Goal: Task Accomplishment & Management: Complete application form

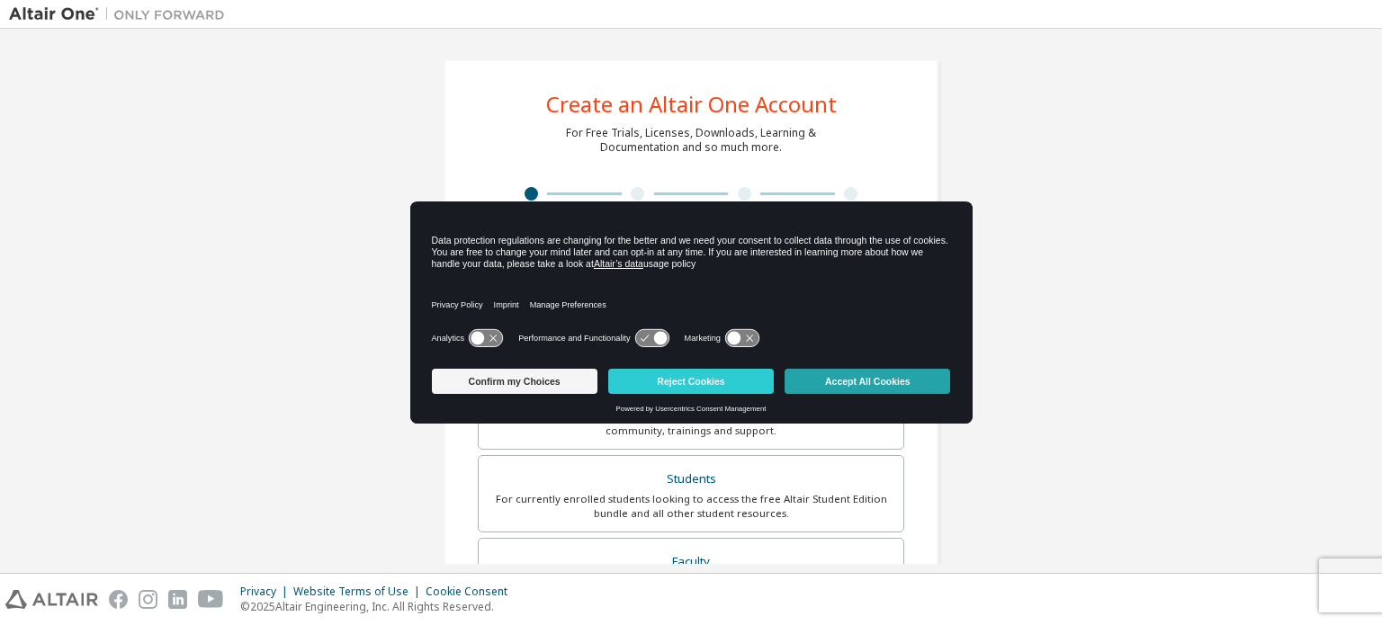
click at [843, 384] on button "Accept All Cookies" at bounding box center [866, 381] width 165 height 25
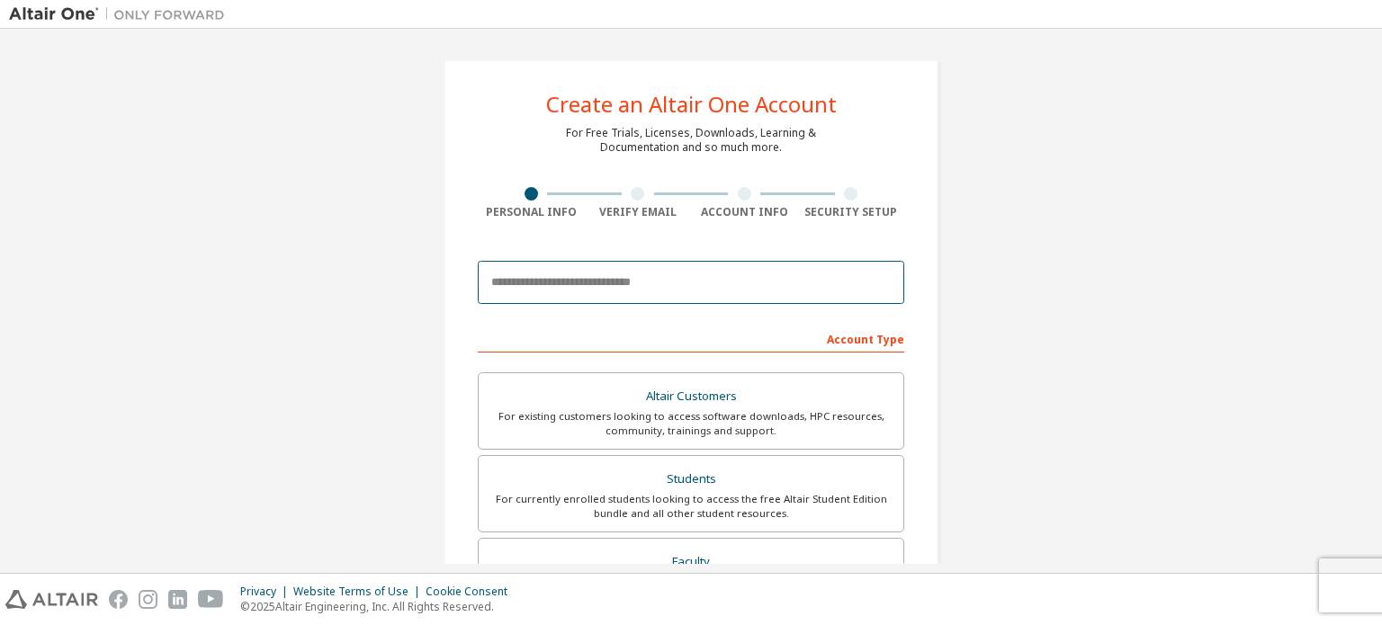
click at [573, 285] on input "email" at bounding box center [691, 282] width 426 height 43
click at [639, 280] on input "**********" at bounding box center [691, 282] width 426 height 43
drag, startPoint x: 698, startPoint y: 285, endPoint x: 455, endPoint y: 288, distance: 242.9
click at [460, 287] on div "**********" at bounding box center [690, 513] width 495 height 909
click at [732, 282] on input "**********" at bounding box center [691, 282] width 426 height 43
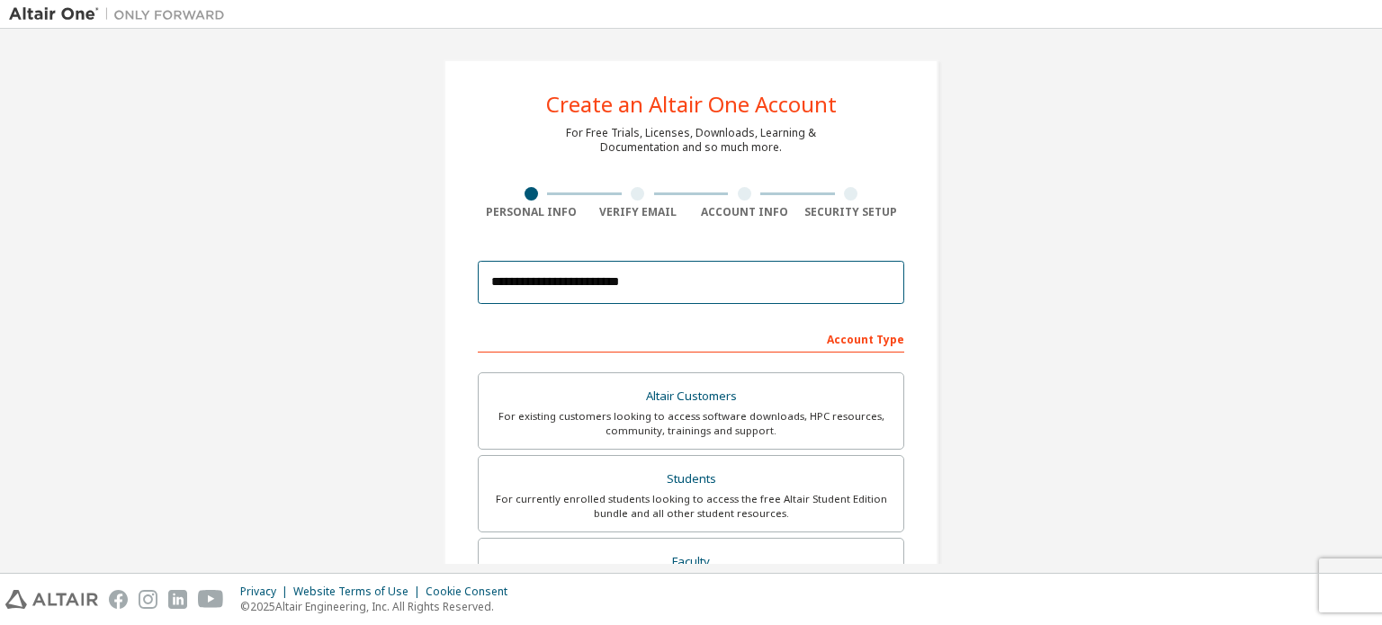
drag, startPoint x: 721, startPoint y: 282, endPoint x: 428, endPoint y: 291, distance: 293.4
click at [430, 291] on div "**********" at bounding box center [691, 514] width 538 height 952
drag, startPoint x: 695, startPoint y: 257, endPoint x: 698, endPoint y: 269, distance: 12.0
click at [695, 262] on div "****" at bounding box center [691, 282] width 426 height 61
drag, startPoint x: 722, startPoint y: 277, endPoint x: 568, endPoint y: 291, distance: 154.4
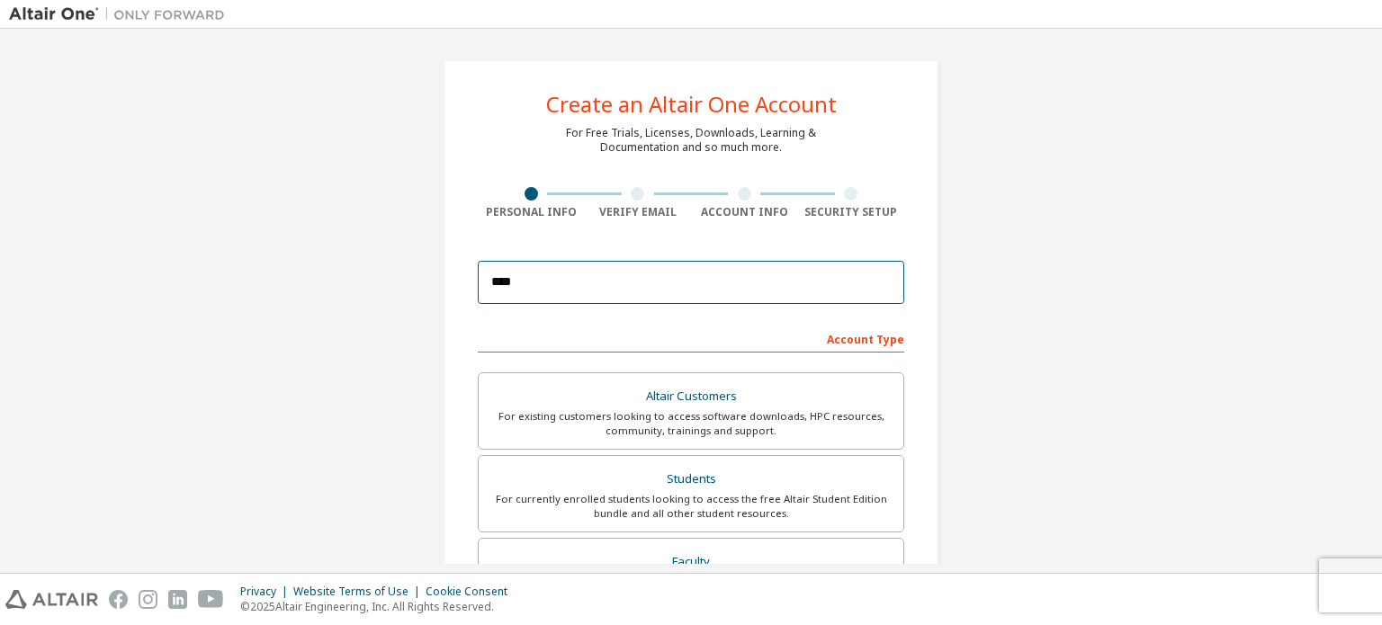
click at [568, 291] on input "****" at bounding box center [691, 282] width 426 height 43
click at [565, 288] on input "****" at bounding box center [691, 282] width 426 height 43
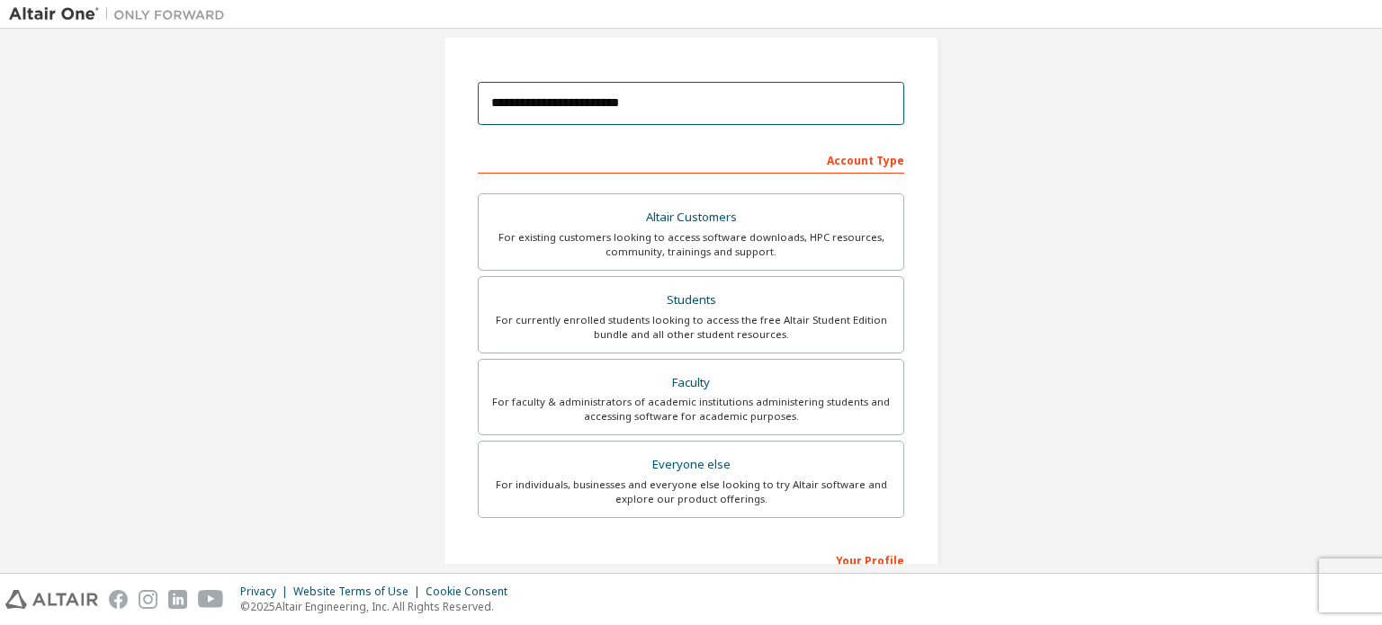
scroll to position [180, 0]
type input "**********"
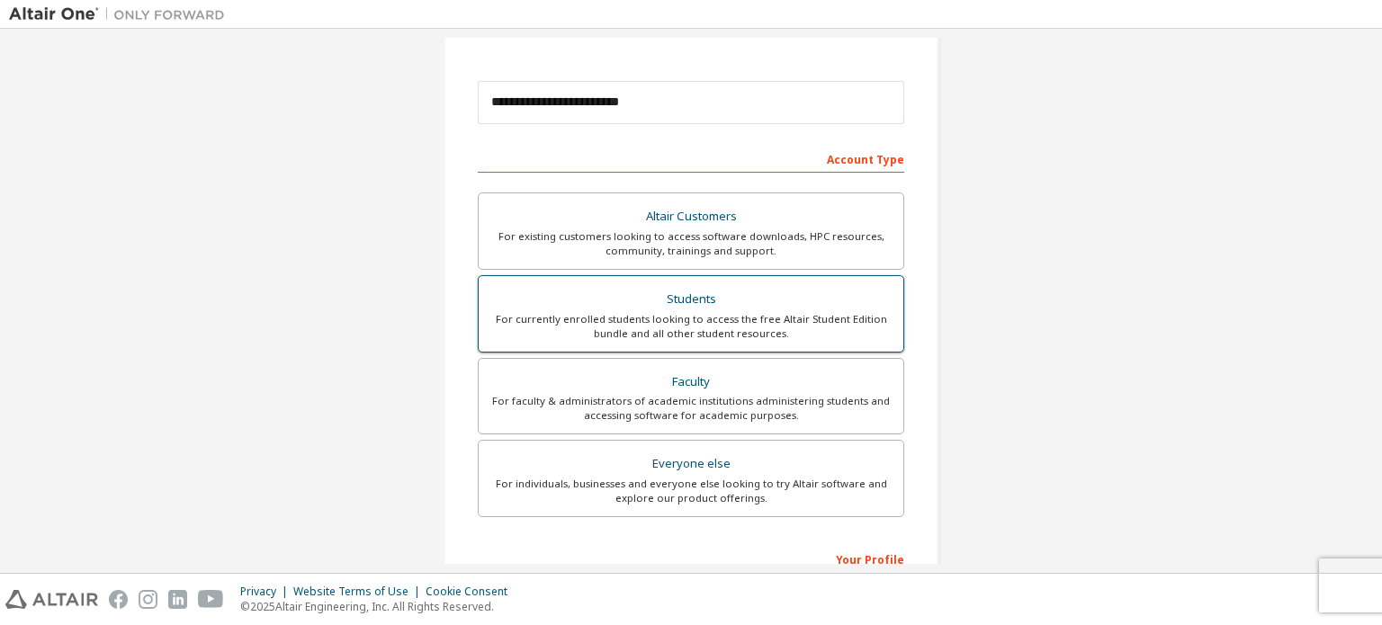
click at [799, 326] on div "For currently enrolled students looking to access the free Altair Student Editi…" at bounding box center [690, 326] width 403 height 29
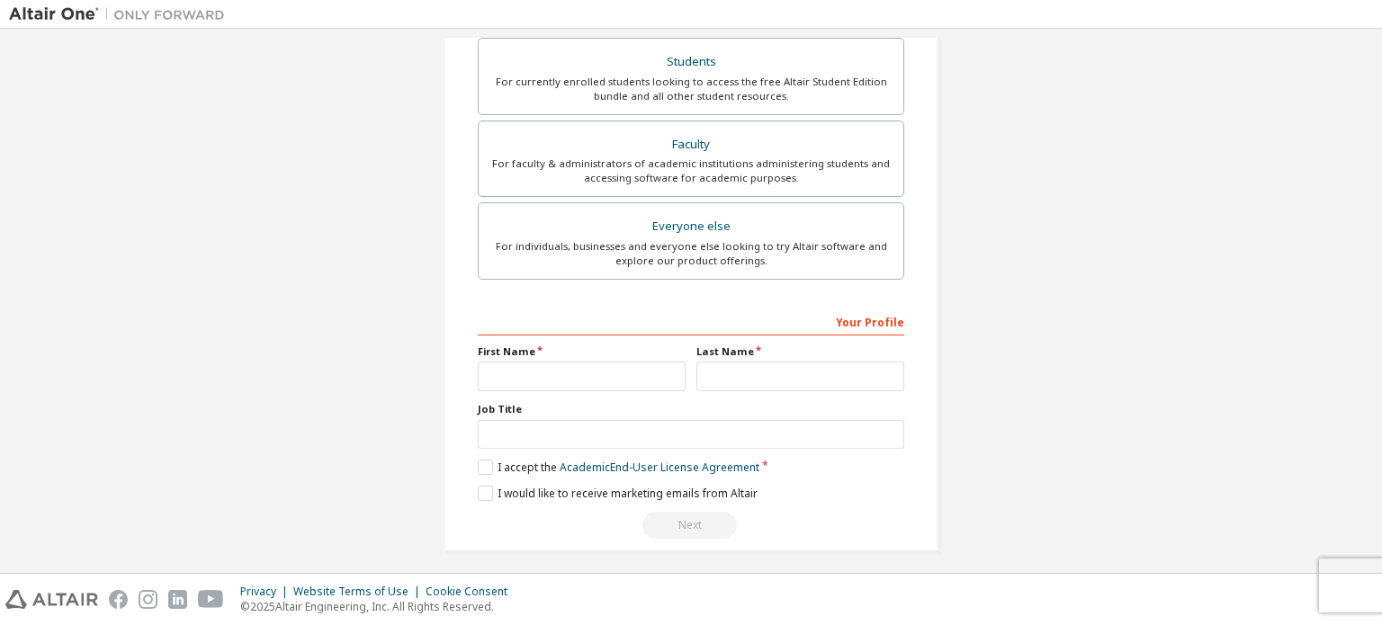
scroll to position [422, 0]
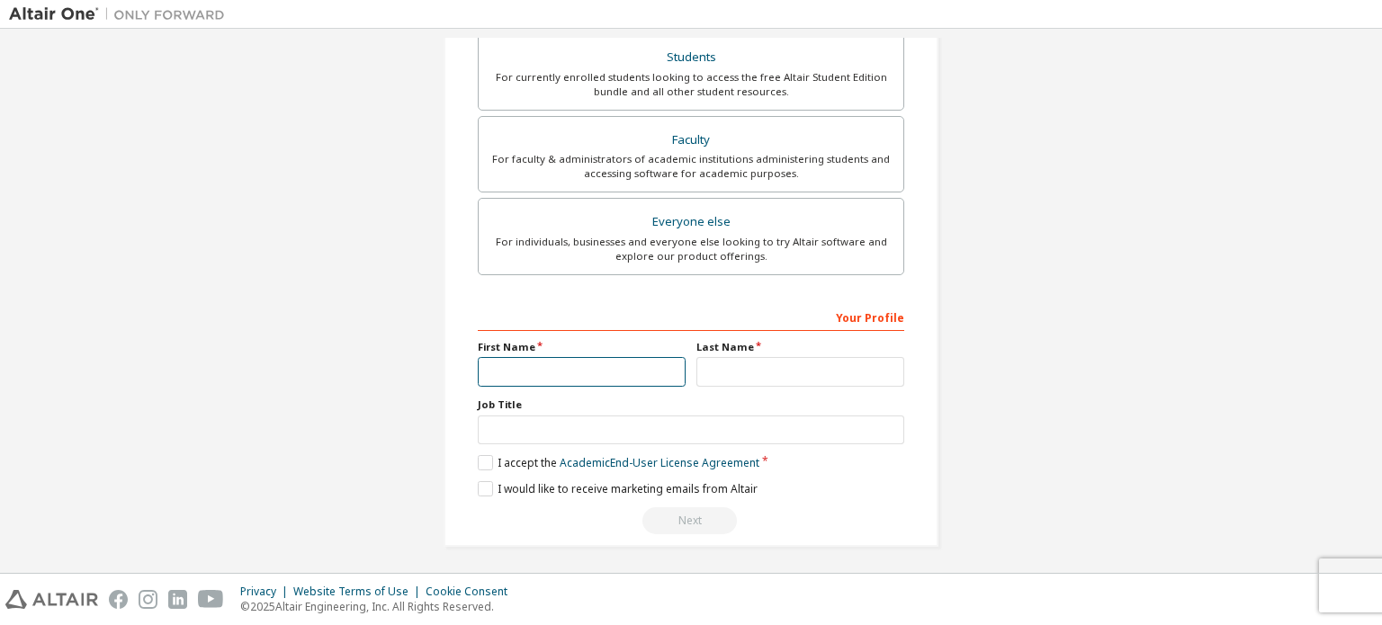
click at [608, 376] on input "text" at bounding box center [582, 372] width 208 height 30
type input "**"
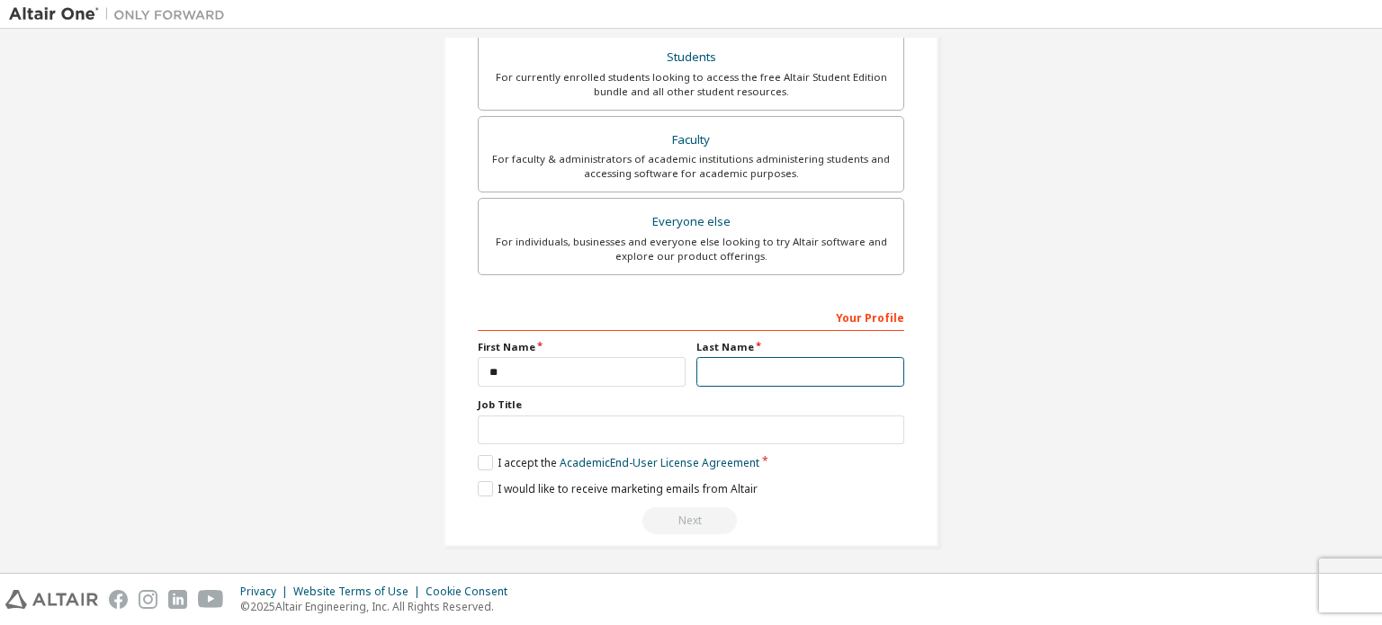
click at [787, 372] on input "text" at bounding box center [800, 372] width 208 height 30
type input "*"
click at [482, 456] on label "I accept the Academic End-User License Agreement" at bounding box center [619, 462] width 282 height 15
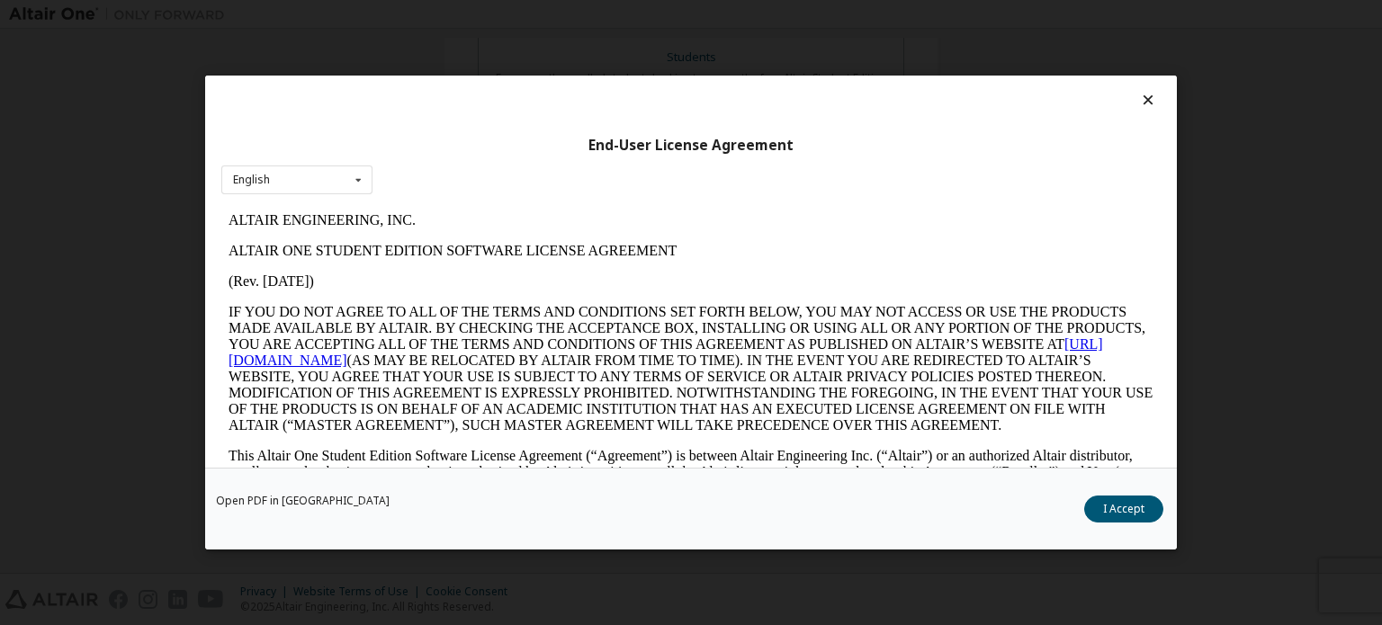
scroll to position [0, 0]
click at [1139, 511] on button "I Accept" at bounding box center [1123, 509] width 79 height 27
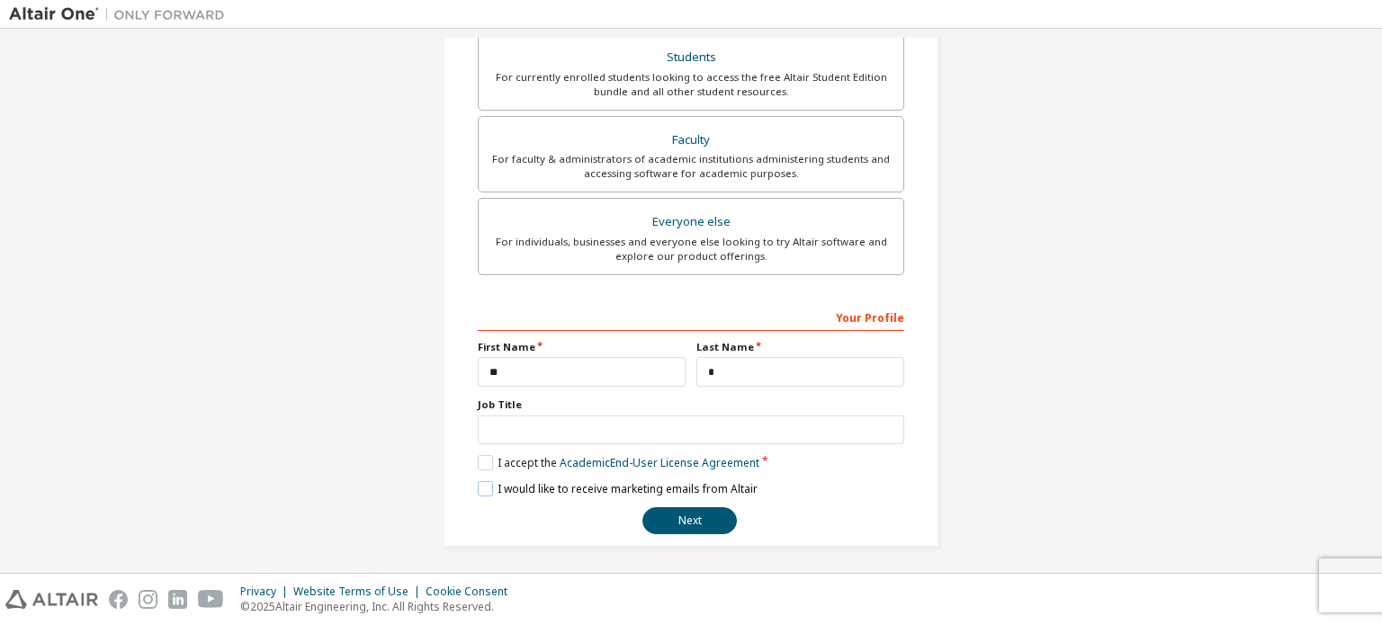
click at [479, 483] on label "I would like to receive marketing emails from Altair" at bounding box center [618, 488] width 280 height 15
click at [702, 516] on button "Next" at bounding box center [689, 520] width 94 height 27
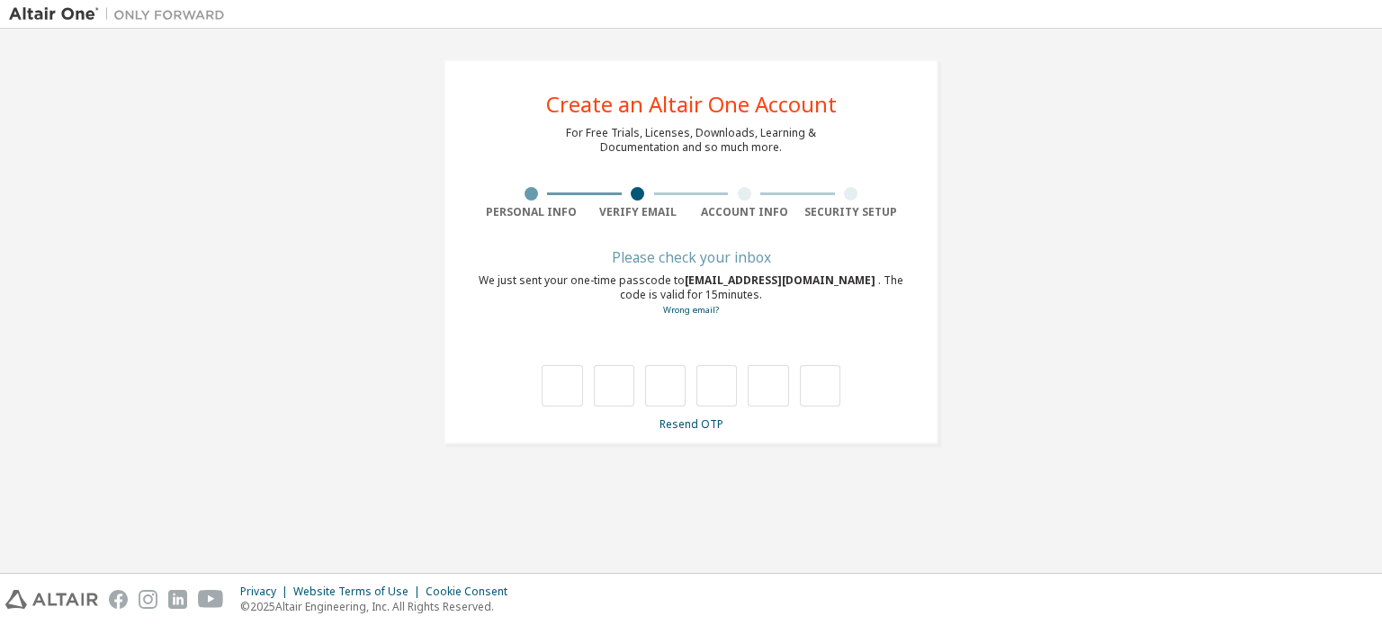
type input "*"
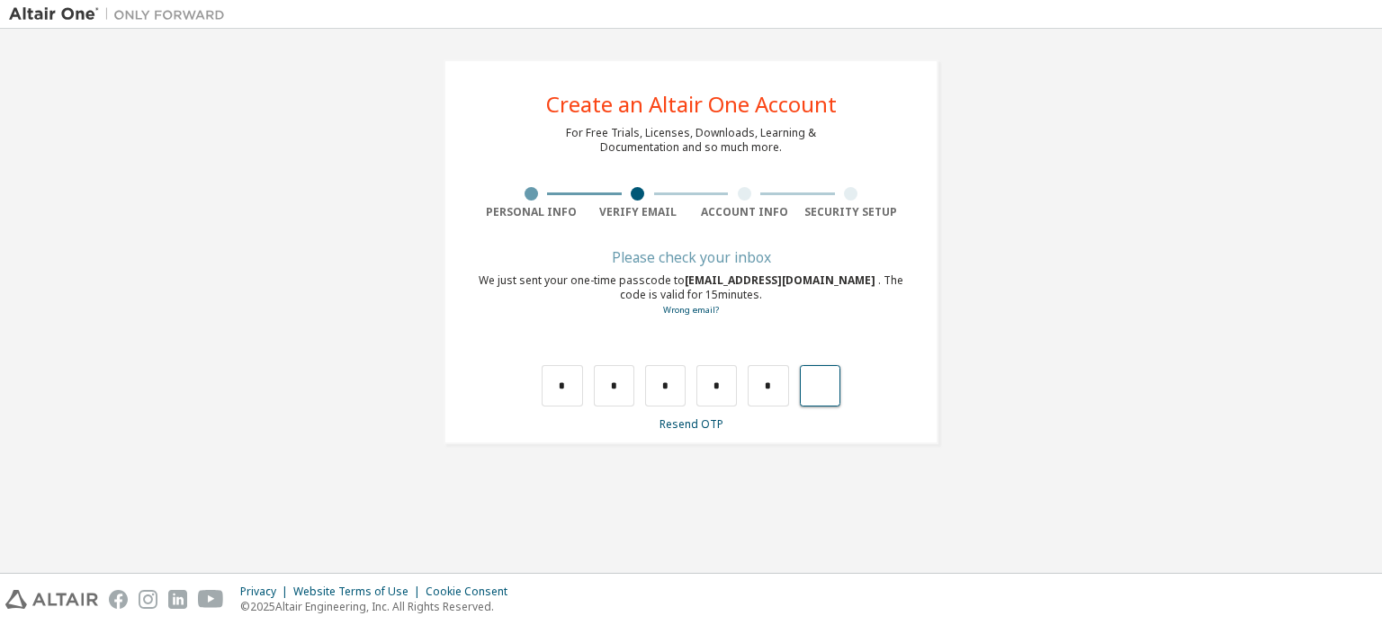
type input "*"
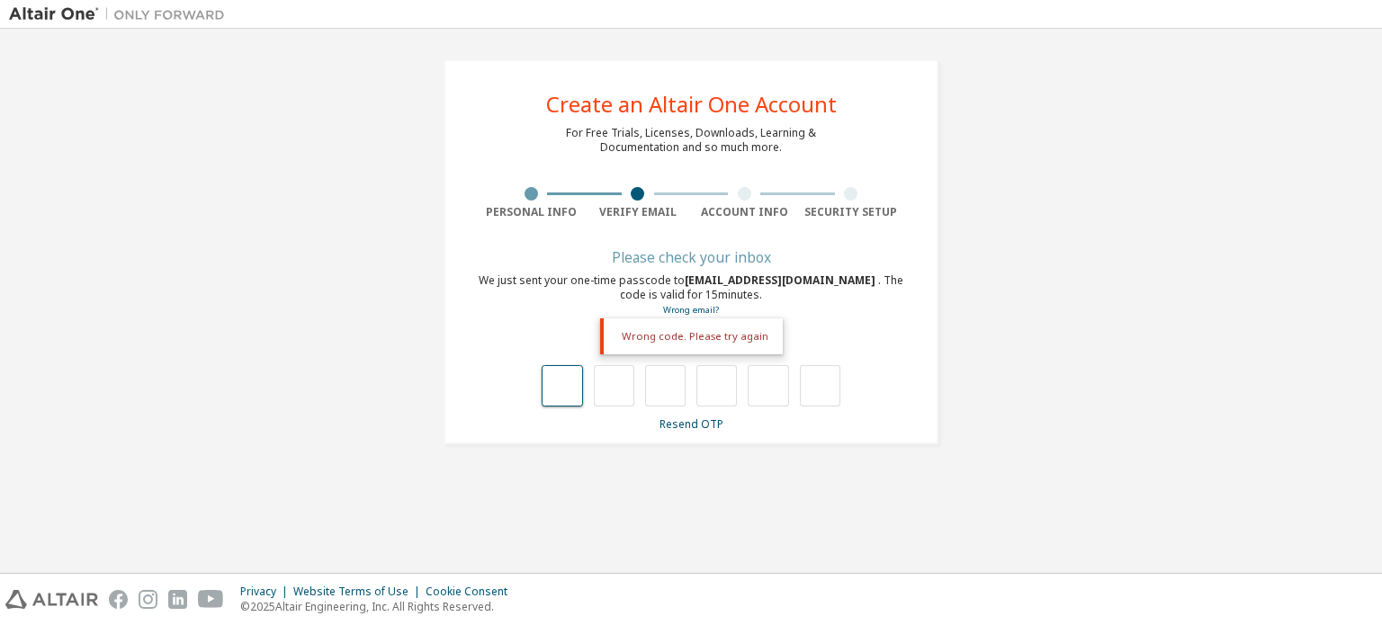
click at [560, 390] on input "text" at bounding box center [561, 385] width 40 height 41
type input "*"
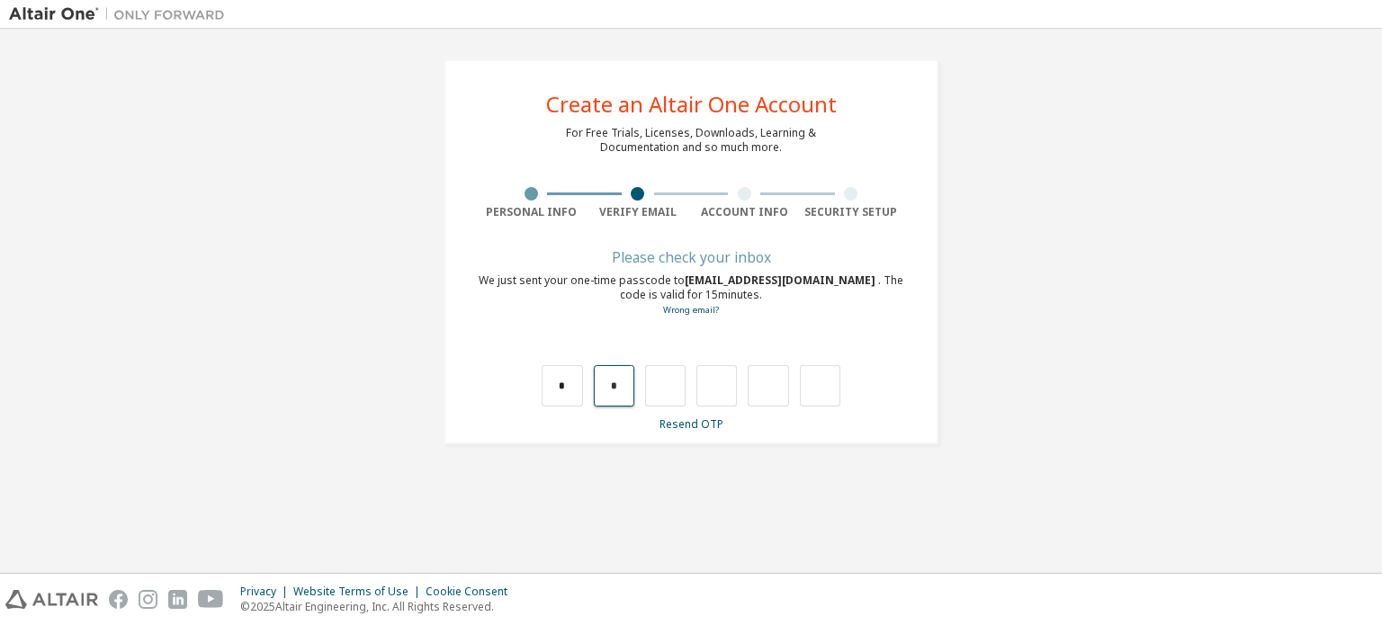
click at [606, 375] on input "*" at bounding box center [614, 385] width 40 height 41
click at [620, 393] on input "*" at bounding box center [614, 385] width 40 height 41
type input "*"
click at [619, 388] on input "*" at bounding box center [614, 385] width 40 height 41
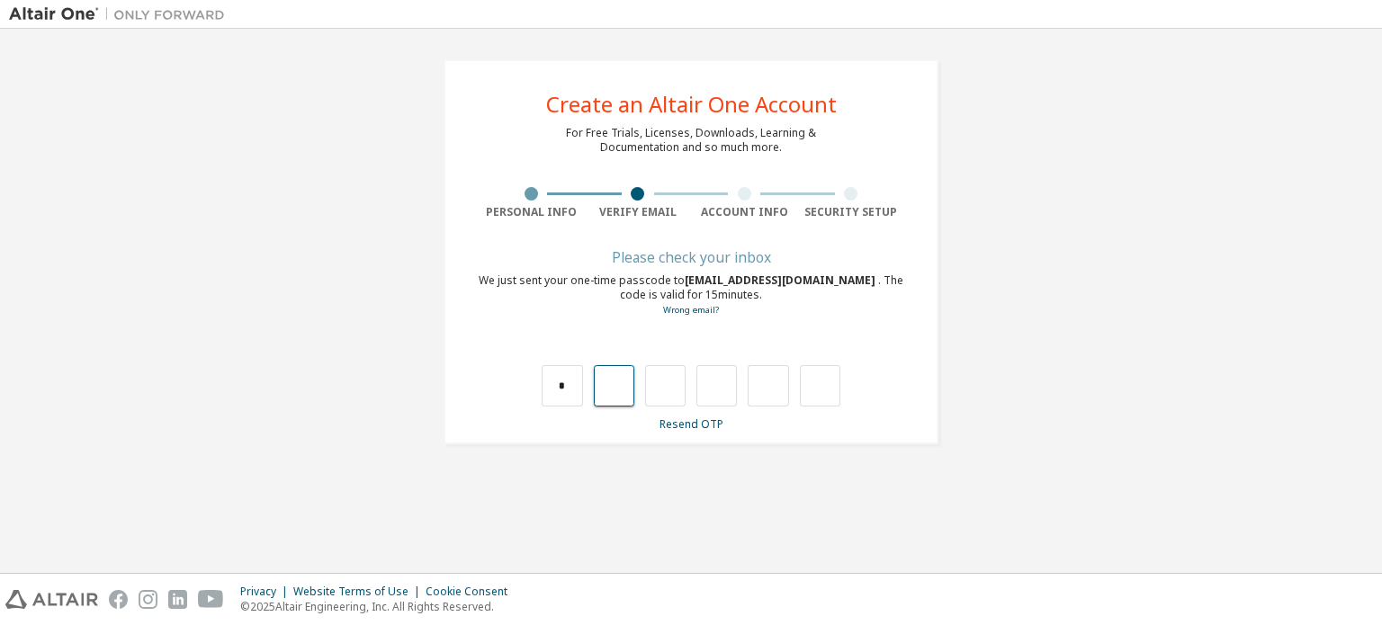
click at [611, 393] on input "text" at bounding box center [614, 385] width 40 height 41
type input "*"
click at [669, 392] on input "*" at bounding box center [665, 385] width 40 height 41
click at [672, 390] on input "text" at bounding box center [665, 385] width 40 height 41
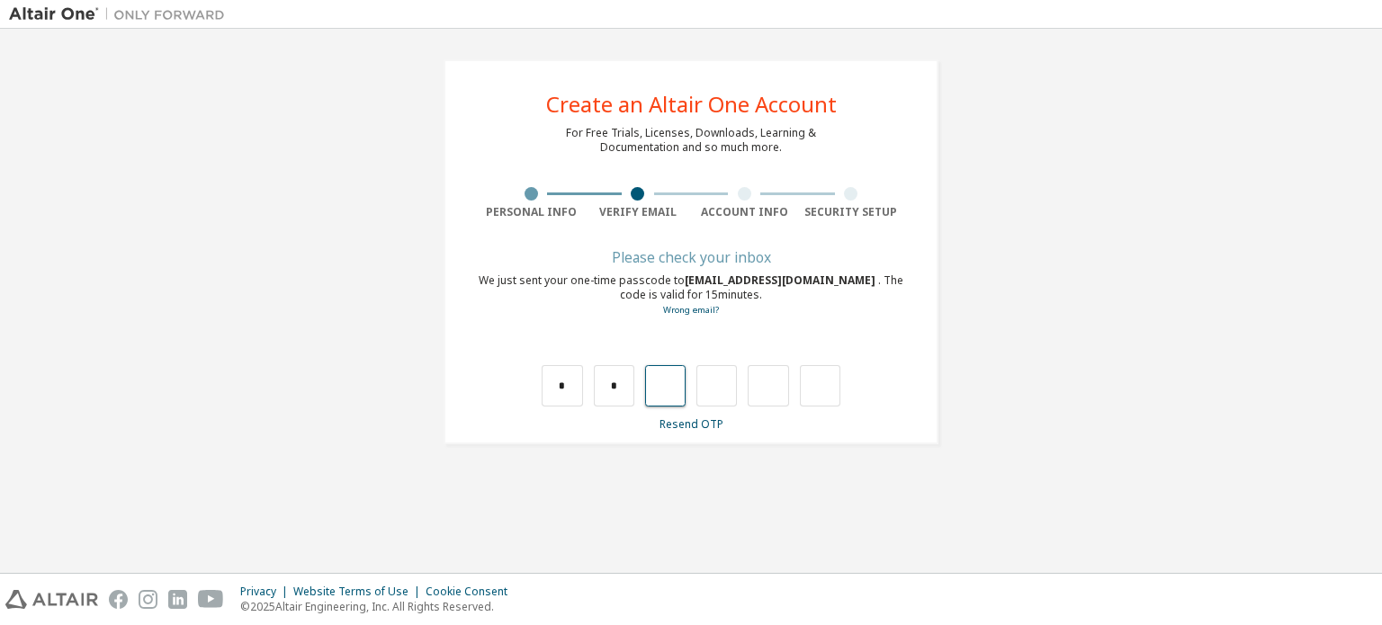
type input "*"
click at [714, 389] on input "*" at bounding box center [716, 385] width 40 height 41
click at [722, 389] on input "*" at bounding box center [716, 385] width 40 height 41
click at [723, 389] on input "text" at bounding box center [716, 385] width 40 height 41
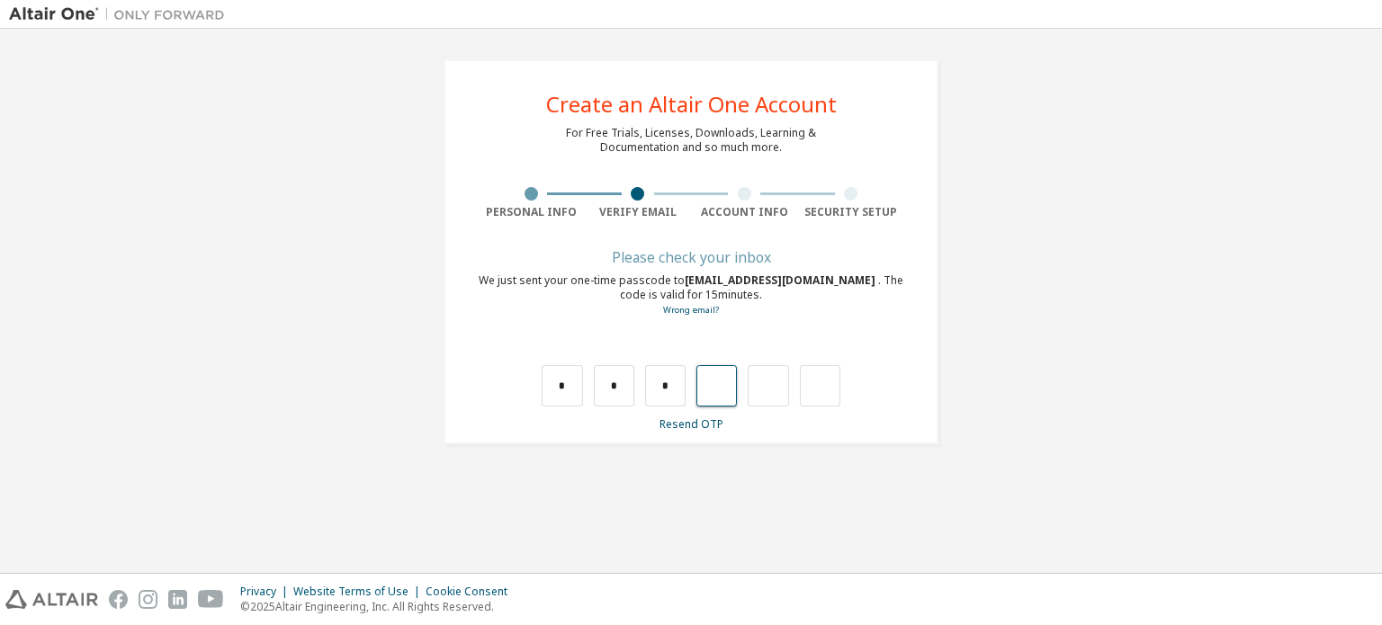
type input "*"
click at [781, 391] on input "*" at bounding box center [767, 385] width 40 height 41
click at [778, 389] on input "text" at bounding box center [767, 385] width 40 height 41
type input "*"
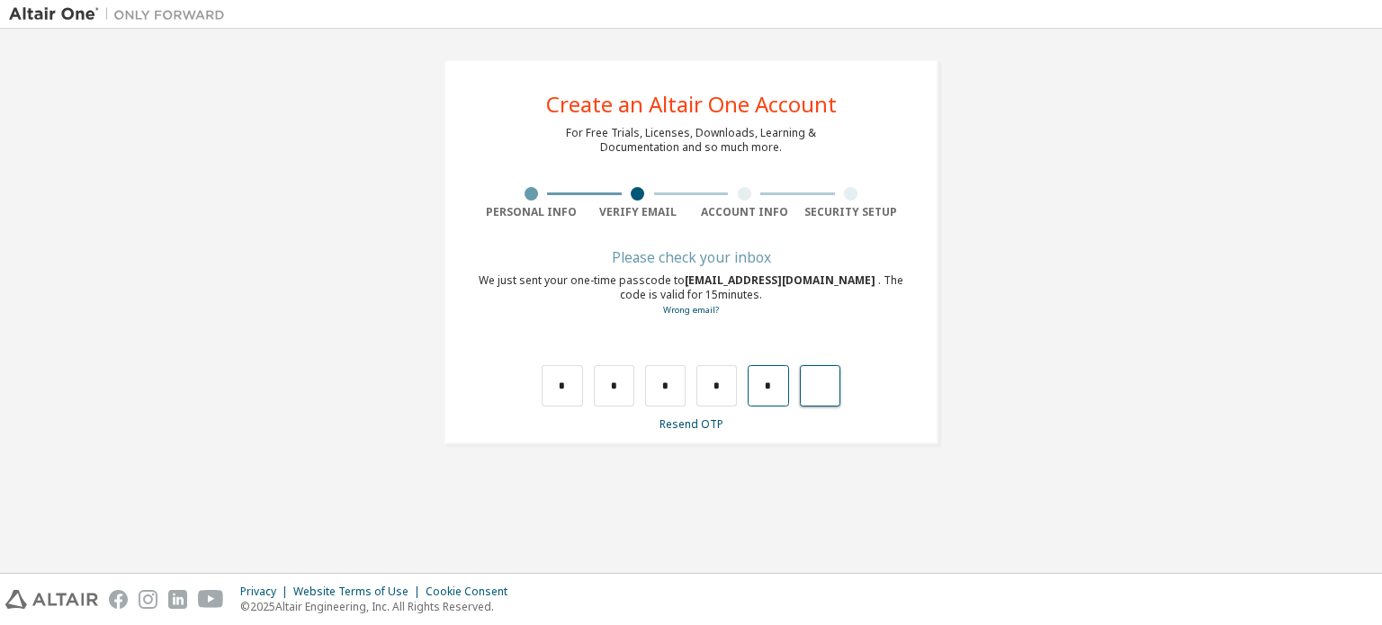
type input "*"
click at [809, 390] on div "*" at bounding box center [808, 385] width 40 height 41
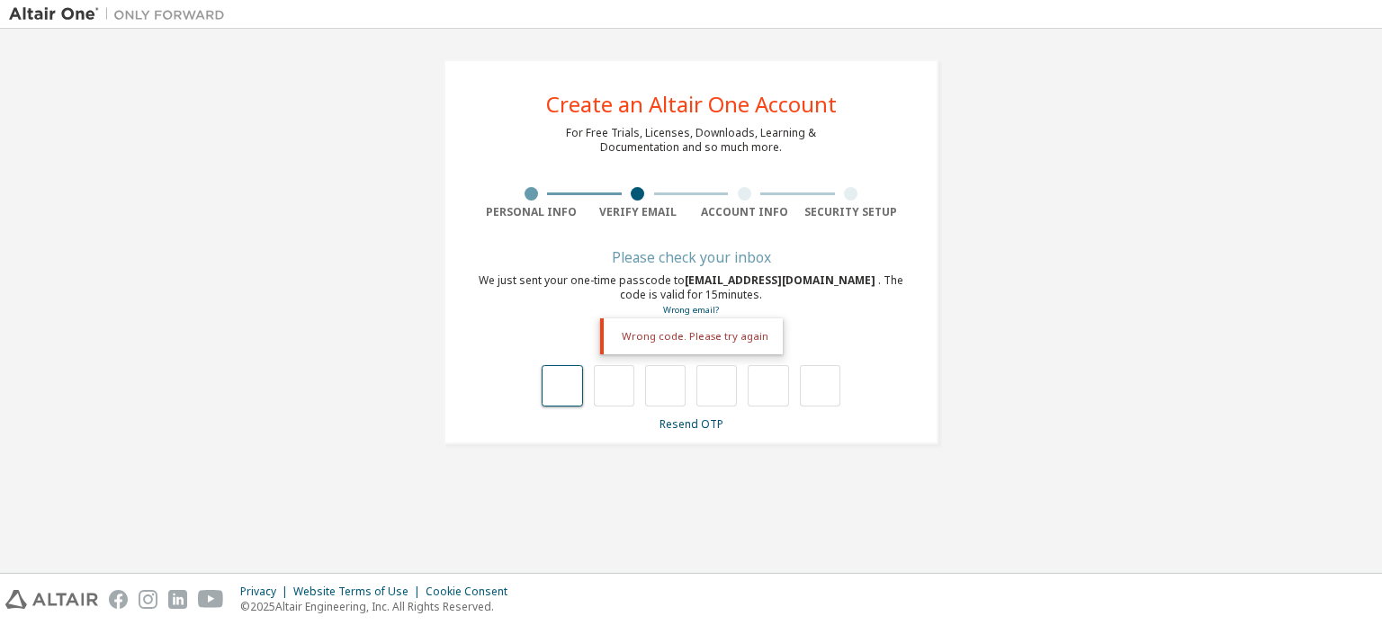
click at [565, 384] on input "text" at bounding box center [561, 385] width 40 height 41
type input "*"
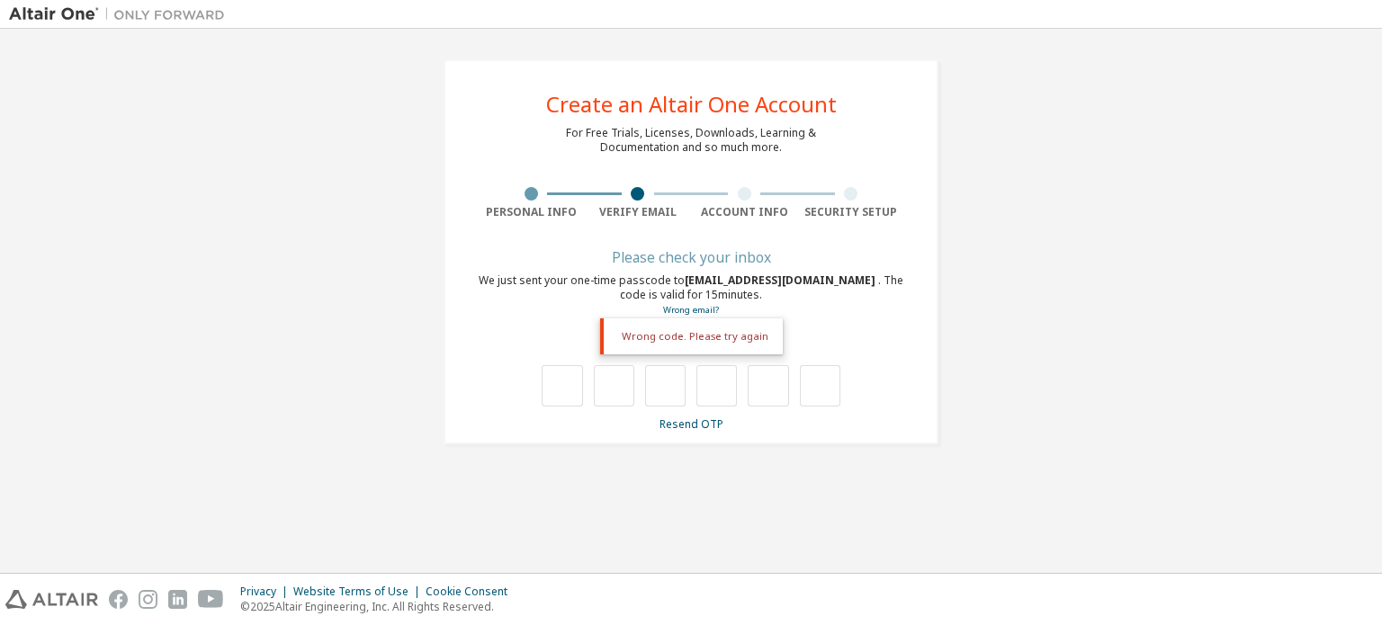
type input "*"
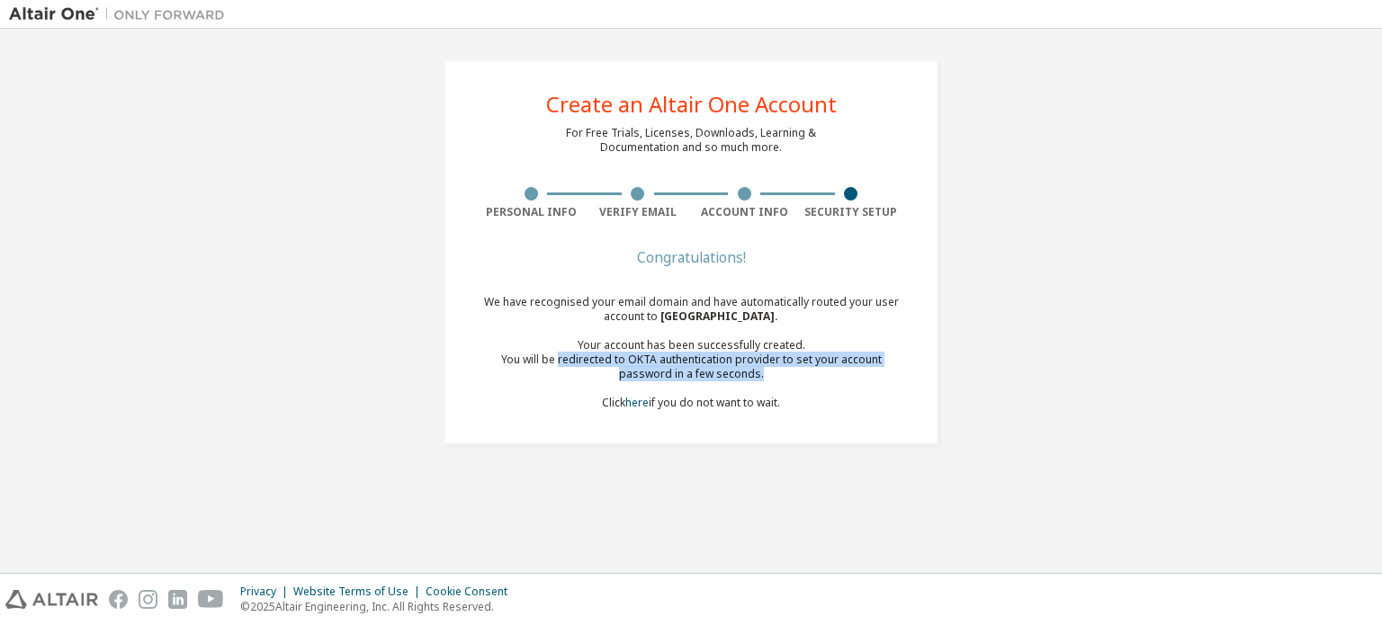
drag, startPoint x: 533, startPoint y: 360, endPoint x: 836, endPoint y: 375, distance: 302.6
click at [836, 375] on div "You will be redirected to OKTA authentication provider to set your account pass…" at bounding box center [691, 367] width 426 height 29
